Goal: Task Accomplishment & Management: Use online tool/utility

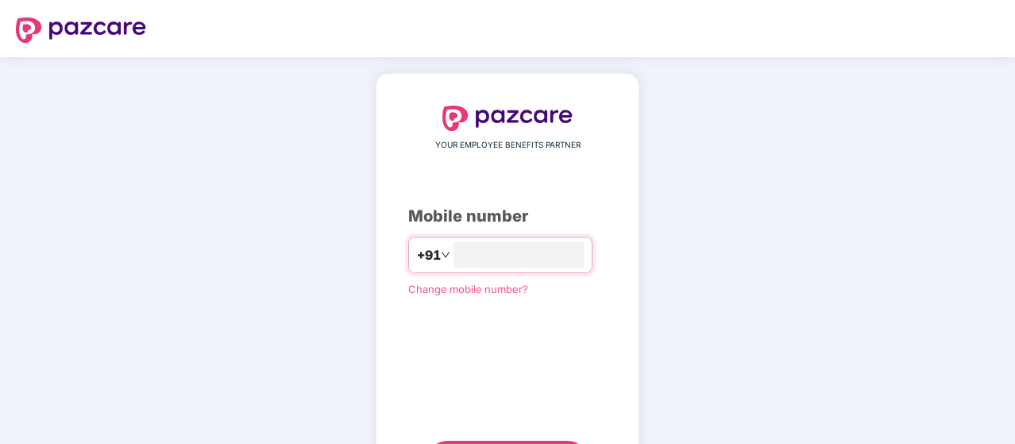
type input "**********"
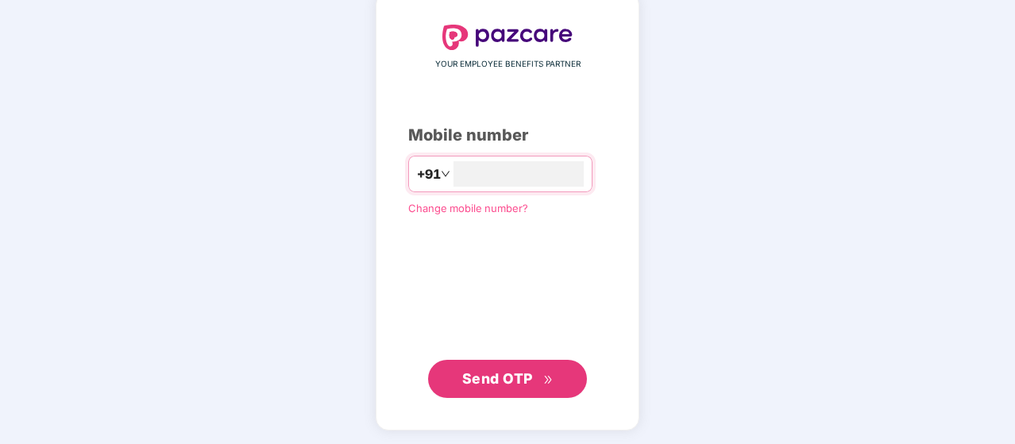
scroll to position [80, 0]
click at [537, 391] on button "Send OTP" at bounding box center [507, 379] width 159 height 38
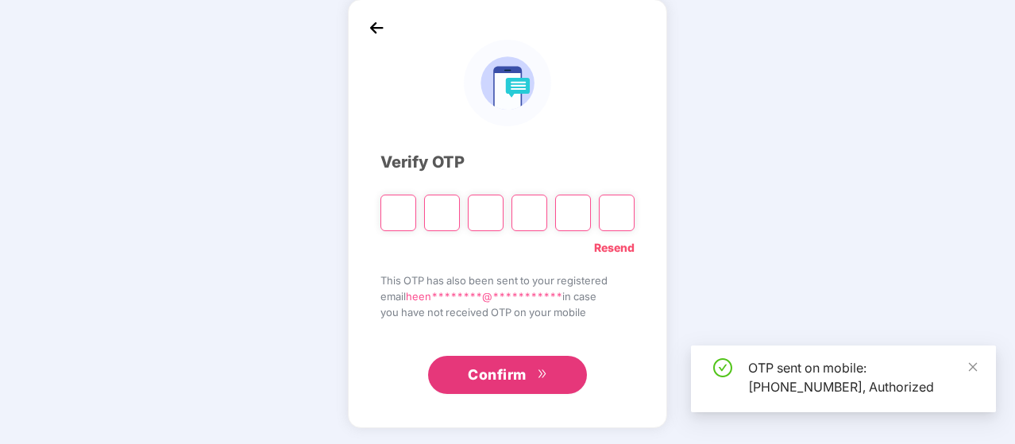
scroll to position [73, 0]
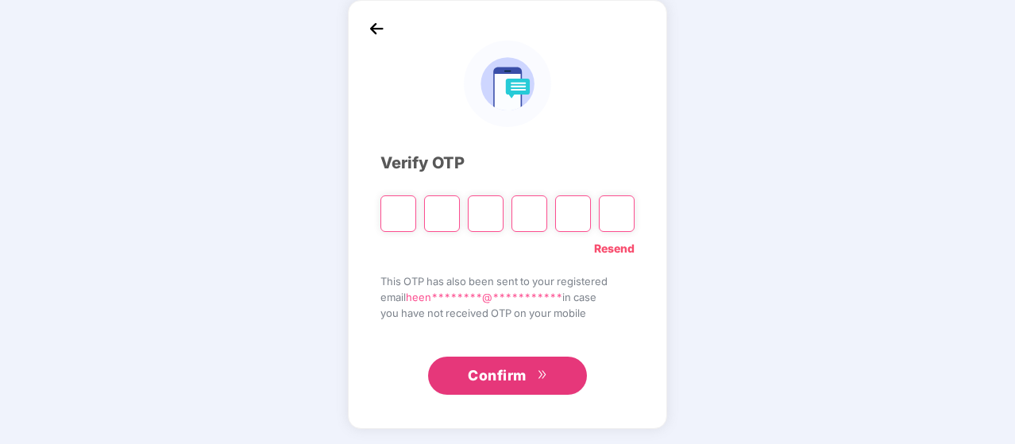
type input "*"
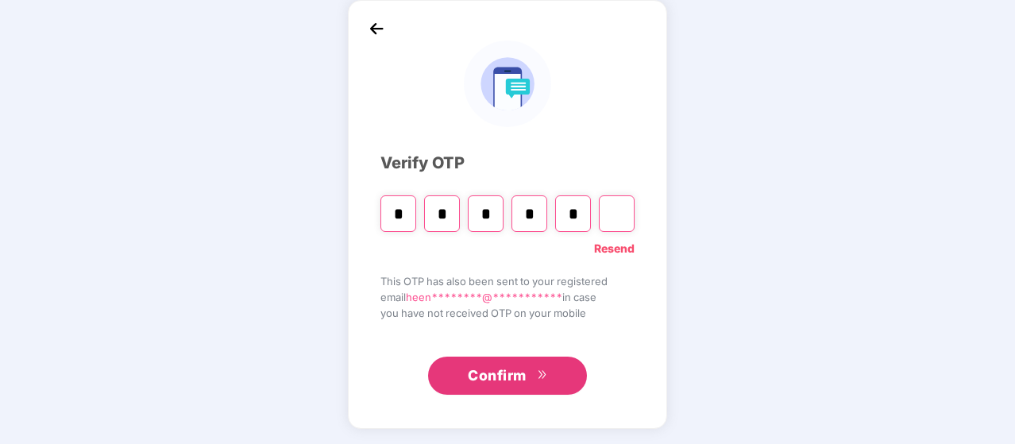
type input "*"
